Goal: Information Seeking & Learning: Learn about a topic

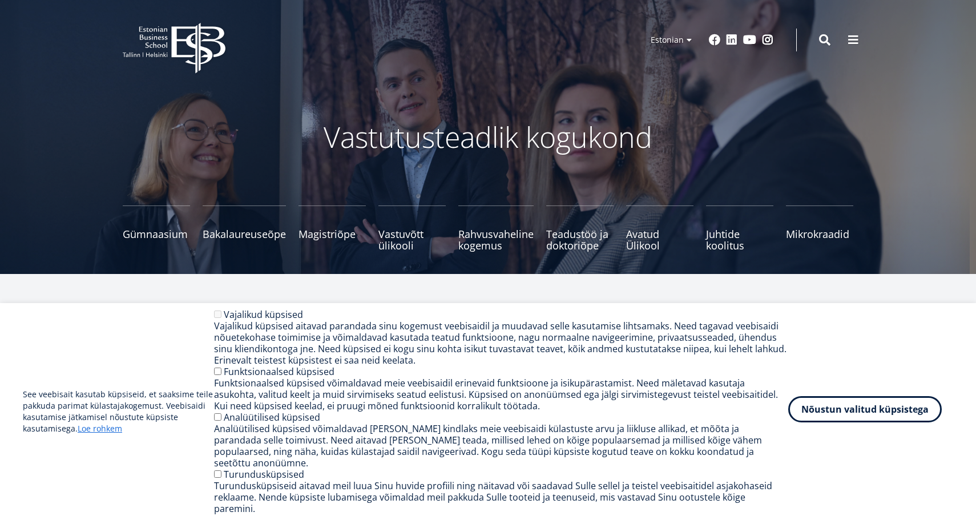
click at [881, 422] on button "Nõustun valitud küpsistega" at bounding box center [865, 409] width 154 height 26
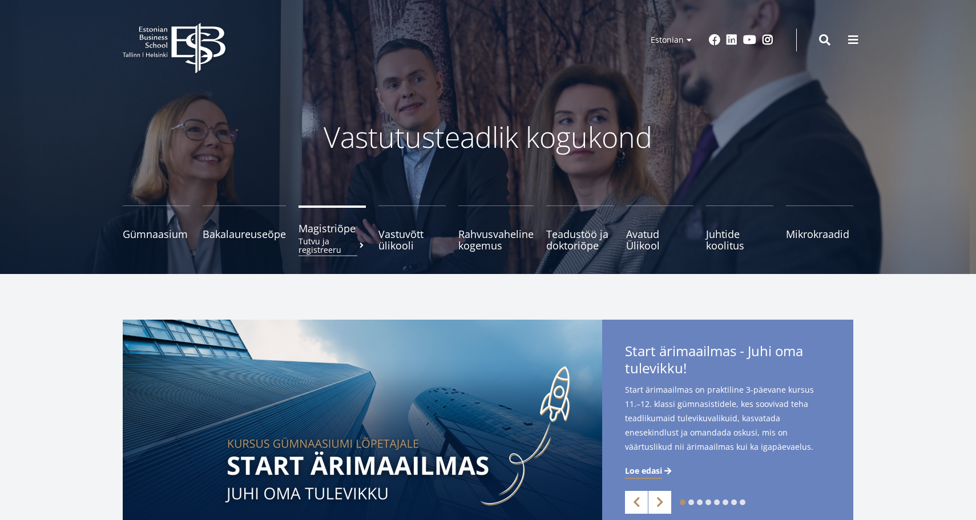
click at [315, 229] on span "Magistriõpe Tutvu ja registreeru" at bounding box center [332, 228] width 67 height 11
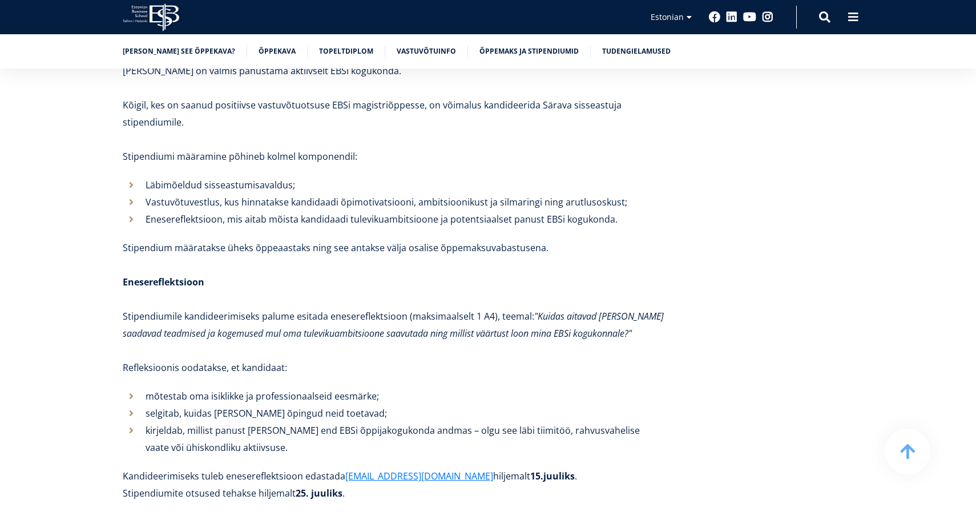
scroll to position [4413, 0]
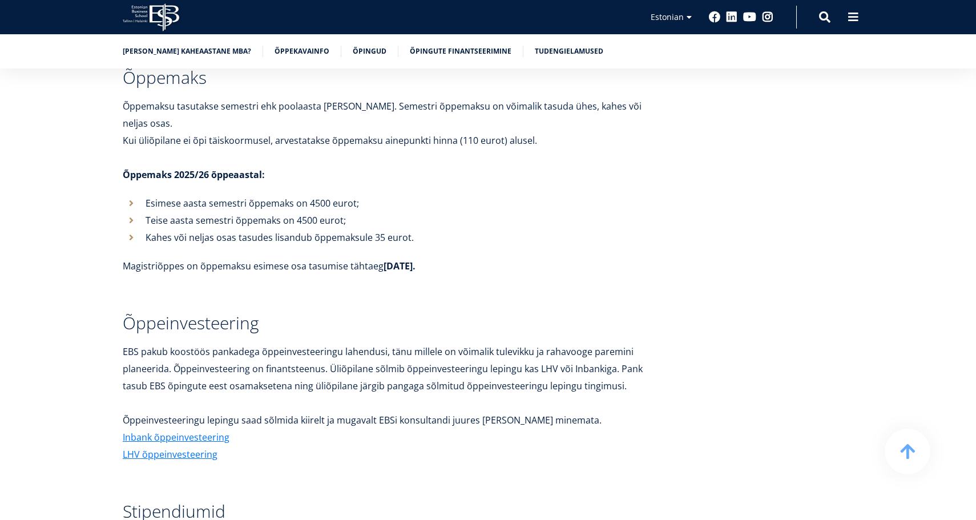
scroll to position [3960, 0]
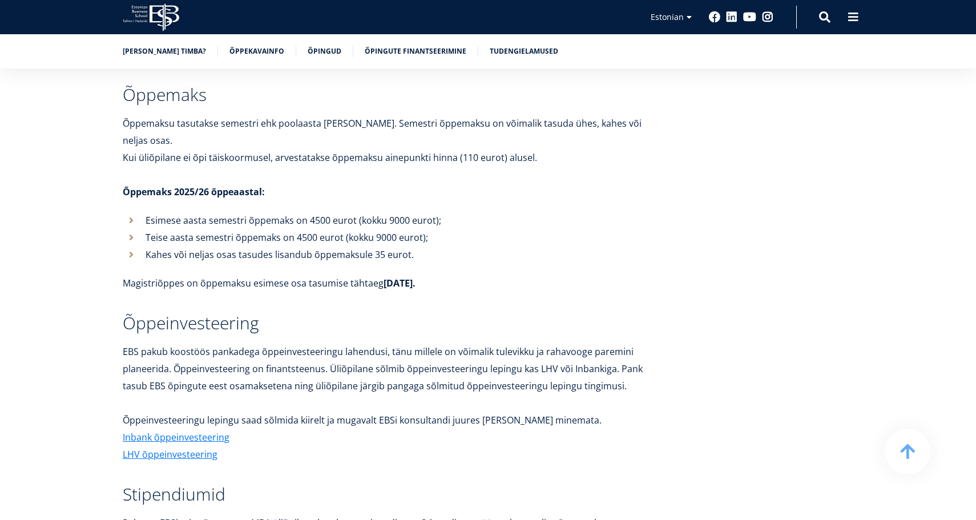
scroll to position [3540, 0]
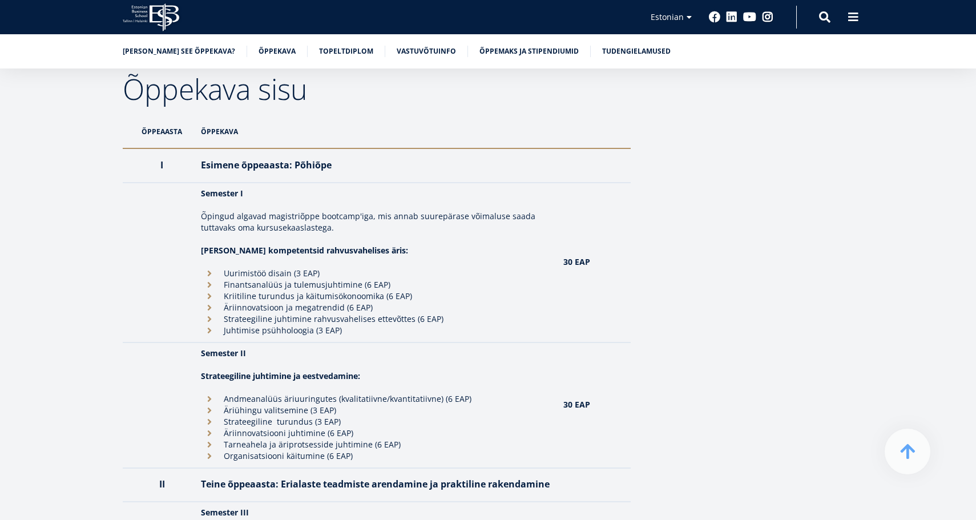
scroll to position [971, 0]
click at [210, 279] on li "Finantsanalüüs ja tulemusjuhtimine (6 EAP)" at bounding box center [376, 284] width 351 height 11
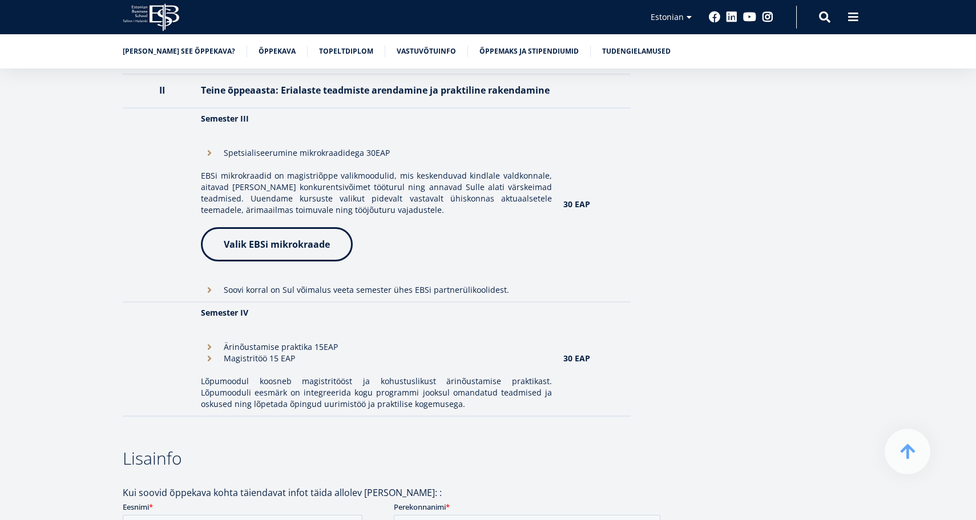
scroll to position [1364, 0]
click at [276, 235] on span "Valik EBSi mikrokraade" at bounding box center [277, 241] width 106 height 13
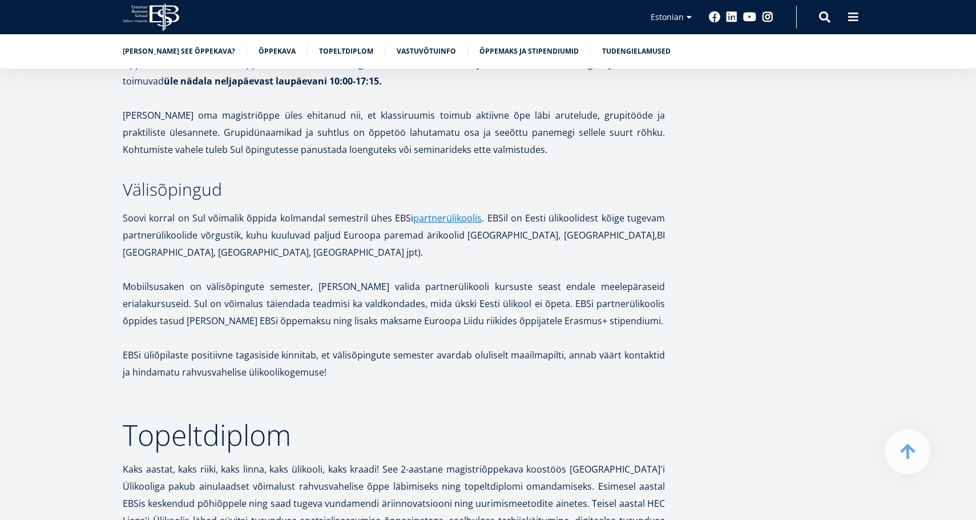
scroll to position [2136, 0]
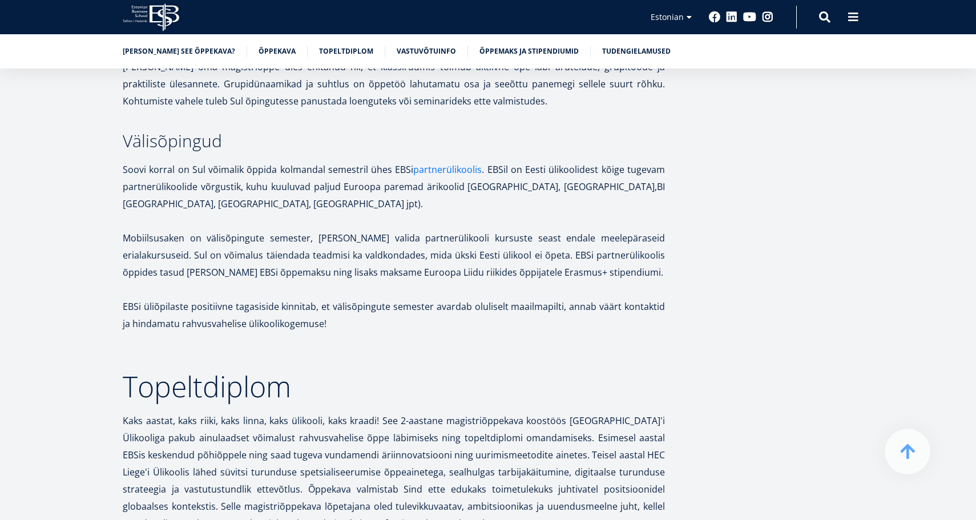
click at [453, 161] on link "partnerülikoolis" at bounding box center [447, 169] width 69 height 17
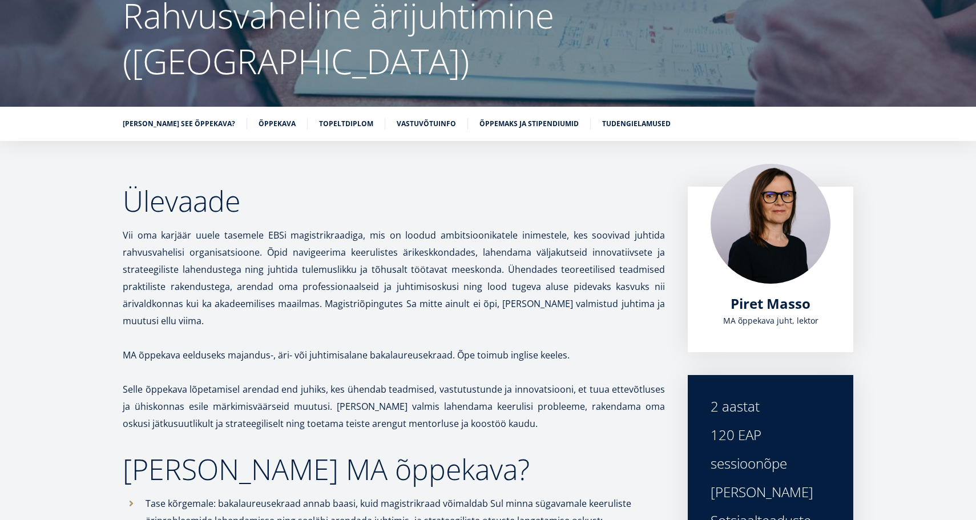
scroll to position [120, 0]
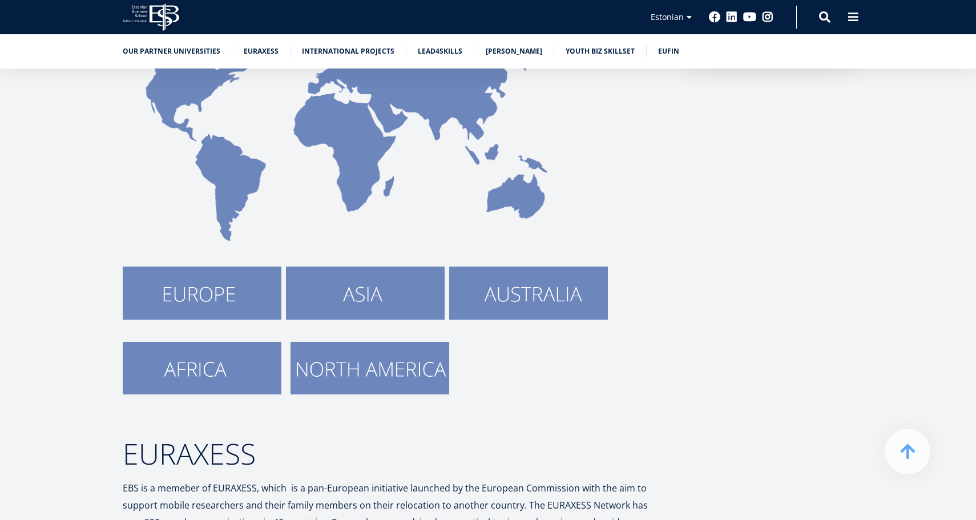
scroll to position [277, 0]
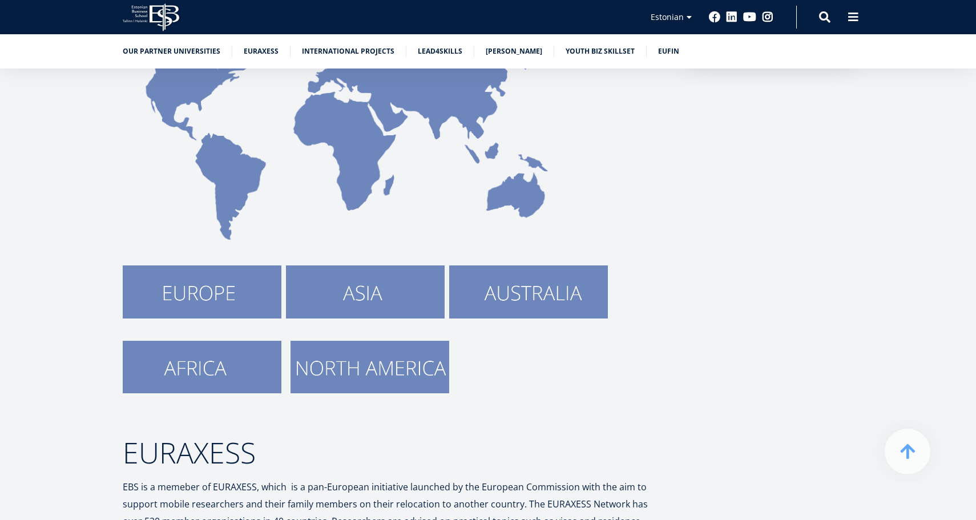
click at [234, 289] on img at bounding box center [202, 291] width 159 height 53
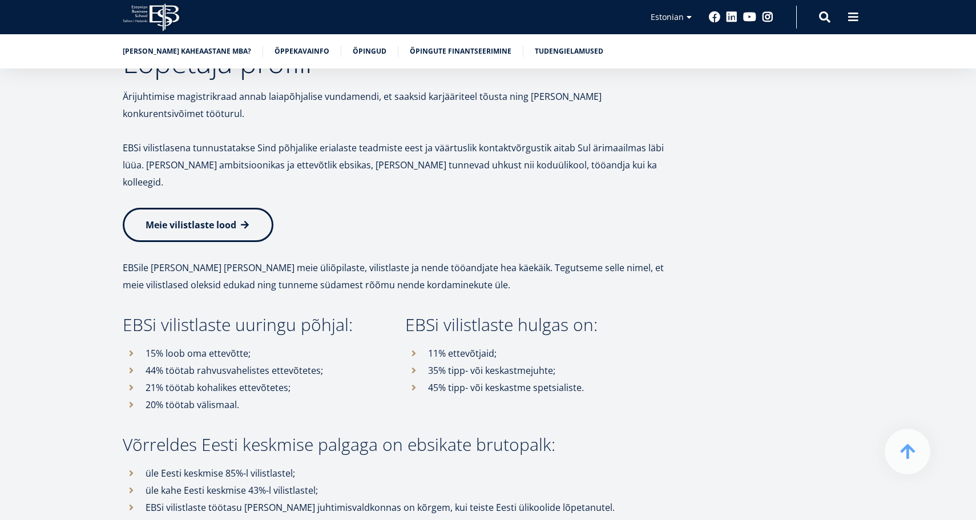
scroll to position [5178, 0]
